Goal: Check status: Check status

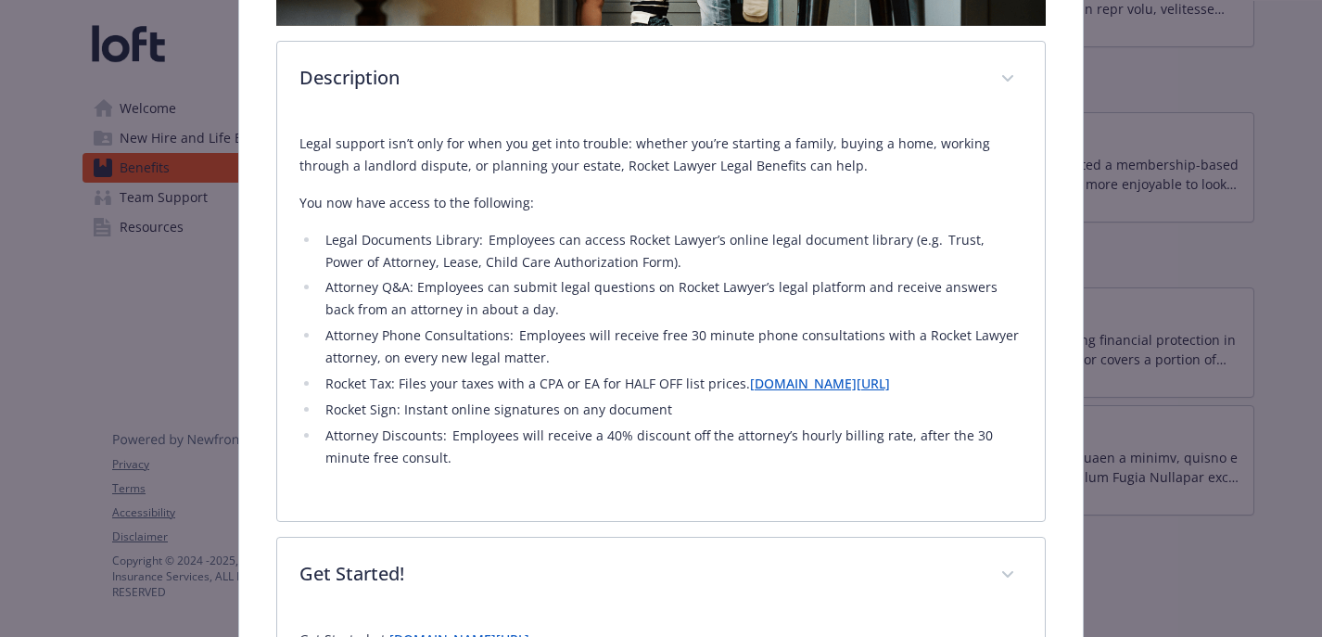
scroll to position [563, 0]
